Goal: Task Accomplishment & Management: Use online tool/utility

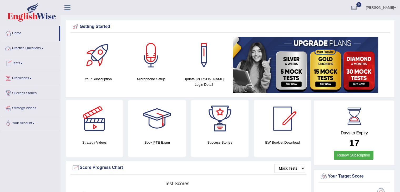
click at [22, 62] on link "Tests" at bounding box center [30, 62] width 60 height 13
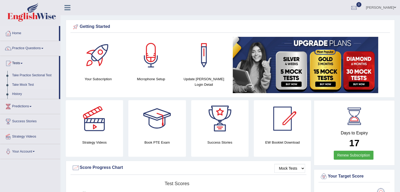
click at [25, 82] on link "Take Mock Test" at bounding box center [34, 84] width 49 height 9
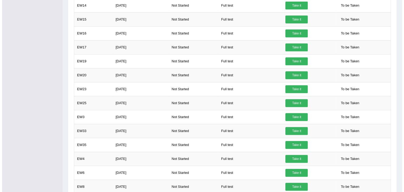
scroll to position [407, 0]
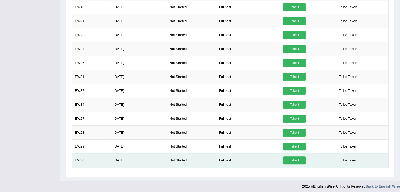
click at [293, 157] on link "Take it" at bounding box center [294, 161] width 22 height 8
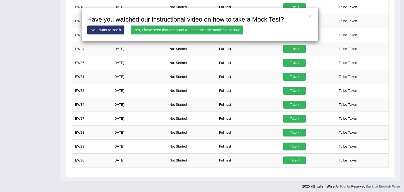
click at [203, 27] on link "Yes, I have seen that and want to undertake the mock exam now" at bounding box center [187, 30] width 112 height 9
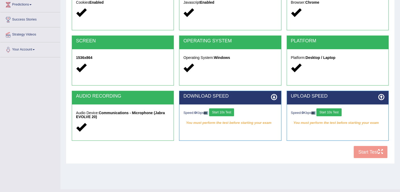
scroll to position [78, 0]
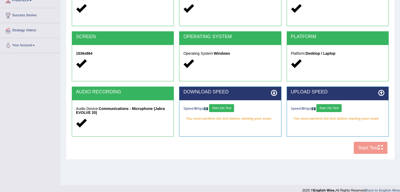
click at [232, 110] on button "Start 10s Test" at bounding box center [221, 108] width 25 height 8
click at [232, 110] on button "Start 10s Test" at bounding box center [225, 108] width 25 height 8
click at [340, 106] on button "Start 10s Test" at bounding box center [328, 108] width 25 height 8
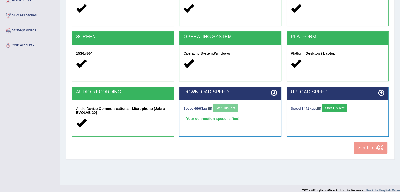
click at [340, 106] on button "Start 10s Test" at bounding box center [334, 108] width 25 height 8
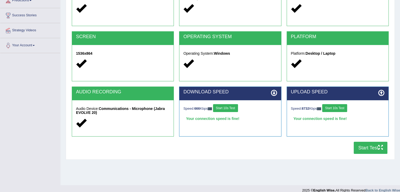
click at [369, 149] on button "Start Test" at bounding box center [371, 148] width 34 height 12
